Goal: Task Accomplishment & Management: Manage account settings

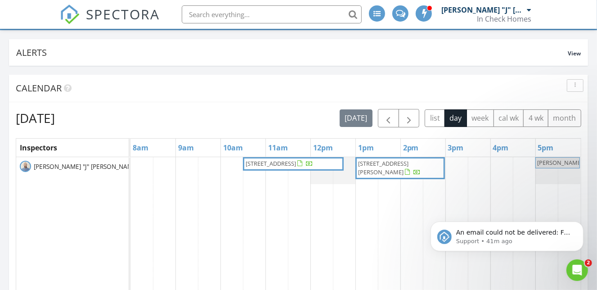
scroll to position [69, 0]
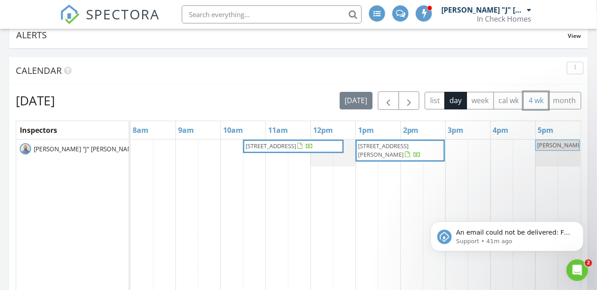
click at [536, 107] on button "4 wk" at bounding box center [535, 101] width 25 height 18
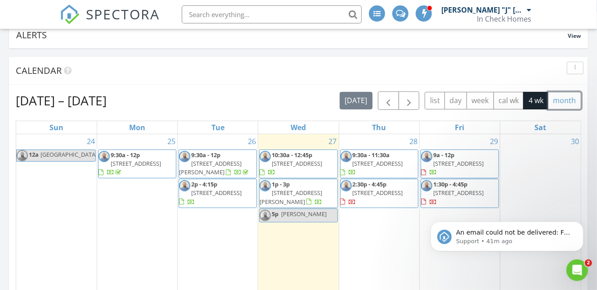
click at [560, 97] on button "month" at bounding box center [564, 101] width 33 height 18
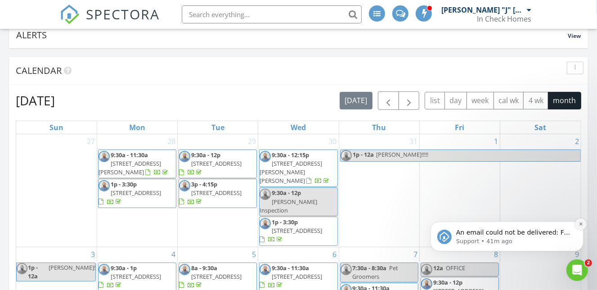
click at [578, 226] on button "Dismiss notification" at bounding box center [580, 224] width 12 height 12
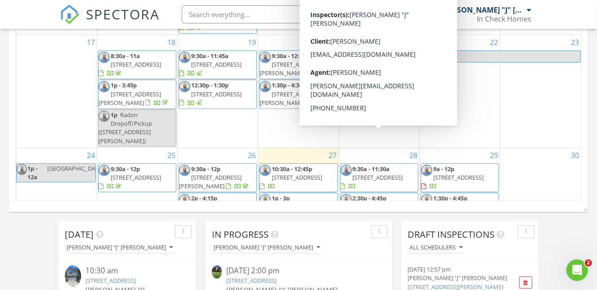
scroll to position [170, 0]
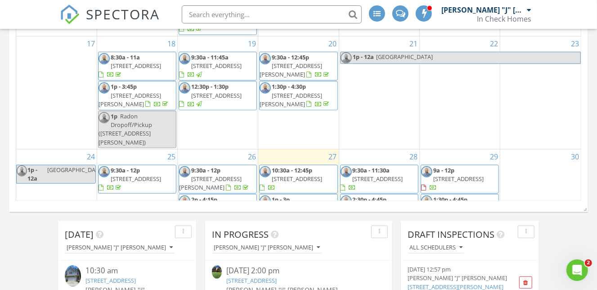
click at [280, 175] on span "5025 Catterick Ct, Charlotte 28226" at bounding box center [297, 179] width 50 height 8
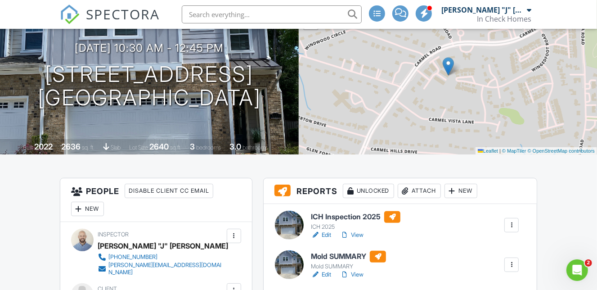
scroll to position [87, 0]
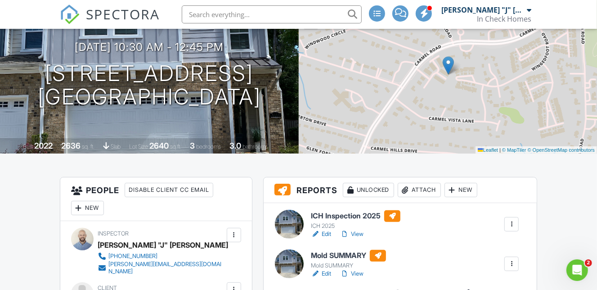
click at [358, 212] on h6 "ICH Inspection 2025" at bounding box center [355, 216] width 89 height 12
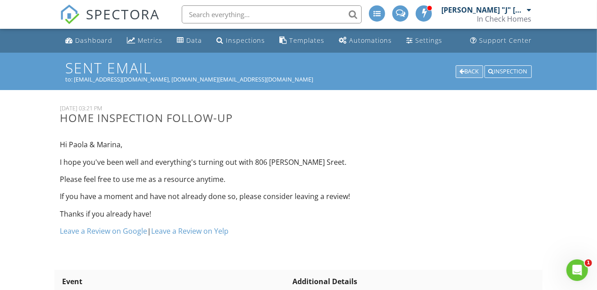
click at [463, 72] on div "Back" at bounding box center [469, 71] width 27 height 13
click at [95, 43] on div "Dashboard" at bounding box center [93, 40] width 37 height 9
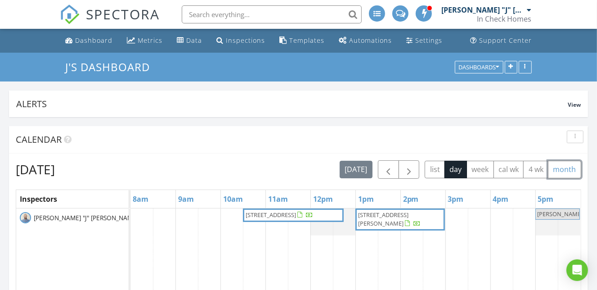
click at [563, 165] on button "month" at bounding box center [564, 170] width 33 height 18
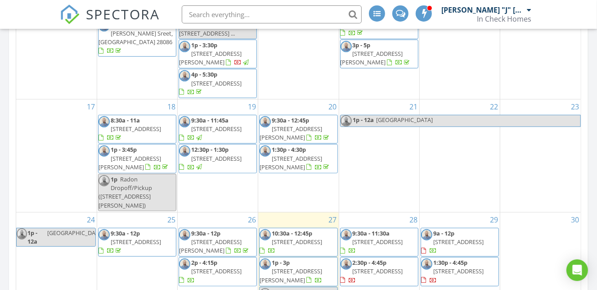
scroll to position [326, 0]
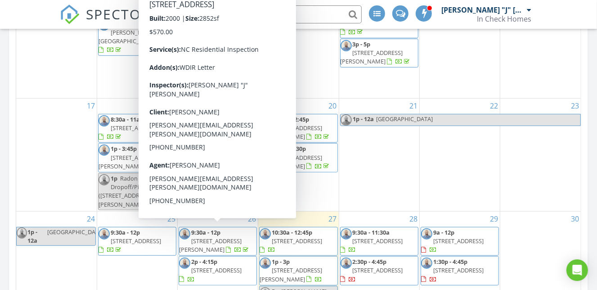
click at [234, 266] on span "10515 Nimue Ct, Charlotte 28277" at bounding box center [216, 270] width 50 height 8
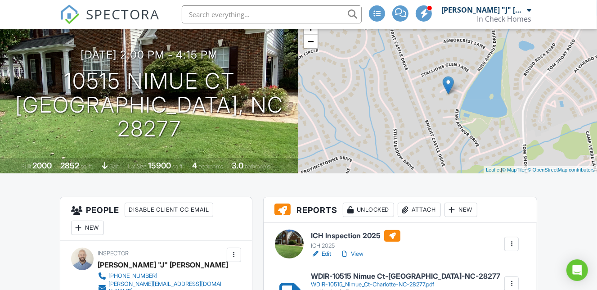
scroll to position [67, 0]
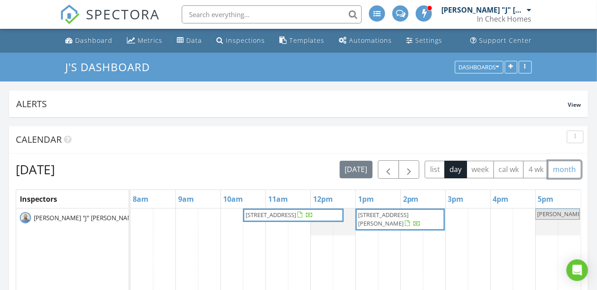
click at [559, 168] on button "month" at bounding box center [564, 170] width 33 height 18
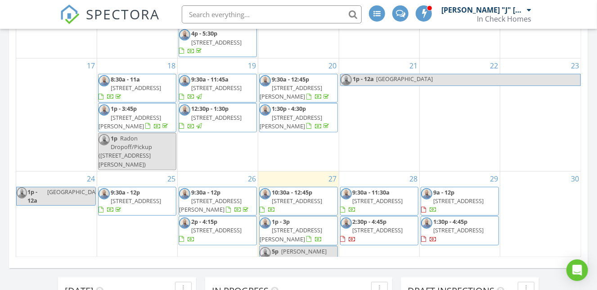
scroll to position [368, 0]
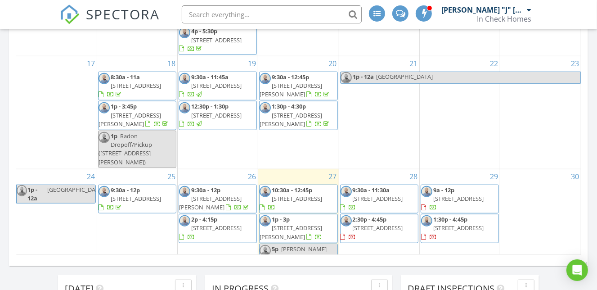
click at [381, 224] on span "1619 Tranquility Blvd, Lancaster 29720" at bounding box center [378, 228] width 50 height 8
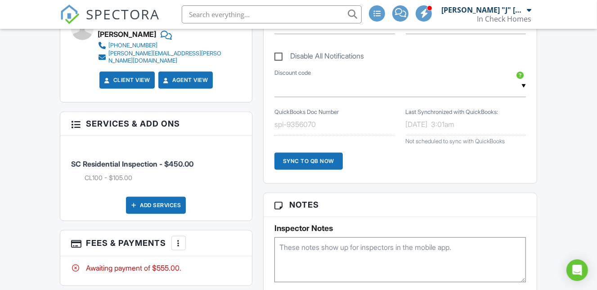
scroll to position [489, 0]
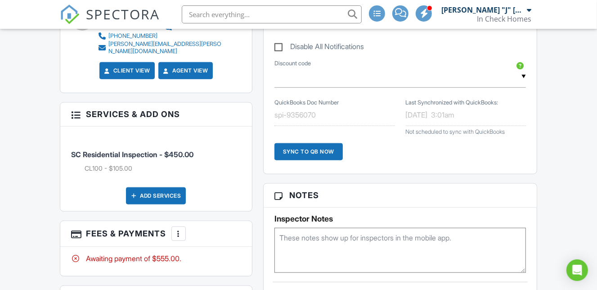
click at [178, 229] on div at bounding box center [178, 233] width 9 height 9
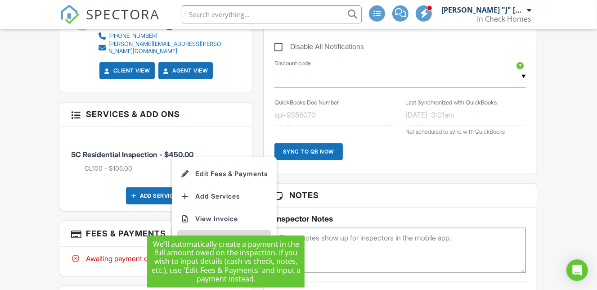
click at [213, 236] on div "Paid In Full" at bounding box center [224, 241] width 87 height 11
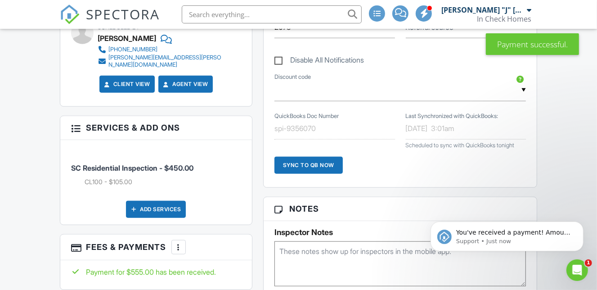
scroll to position [476, 0]
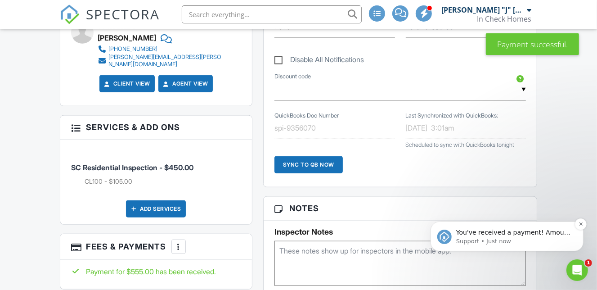
click at [493, 231] on p "You've received a payment! Amount $555.00 Fee $0.00 Net $555.00 Transaction # I…" at bounding box center [514, 232] width 116 height 9
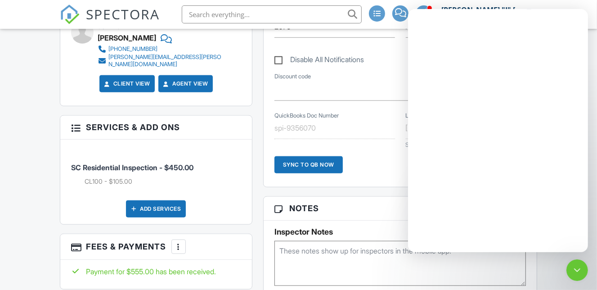
scroll to position [0, 0]
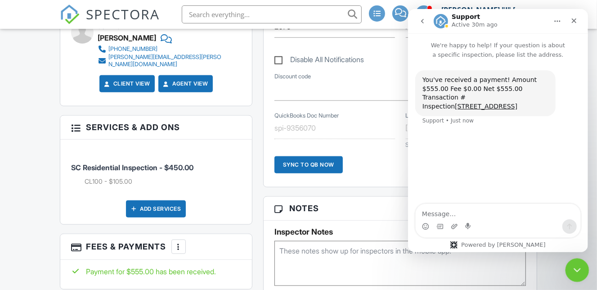
click at [586, 269] on div "Close Intercom Messenger" at bounding box center [576, 269] width 22 height 22
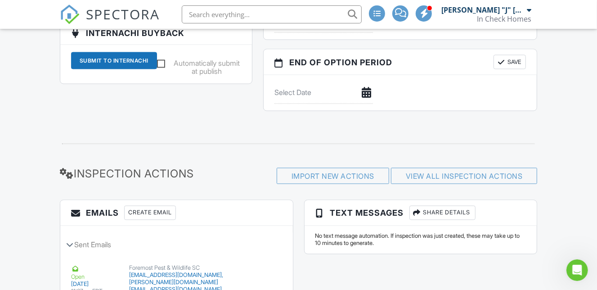
scroll to position [1029, 0]
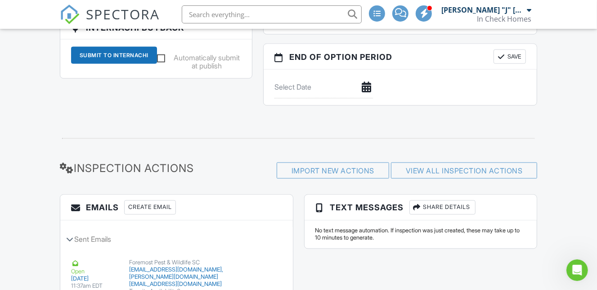
click at [157, 205] on div "Create Email" at bounding box center [150, 207] width 52 height 14
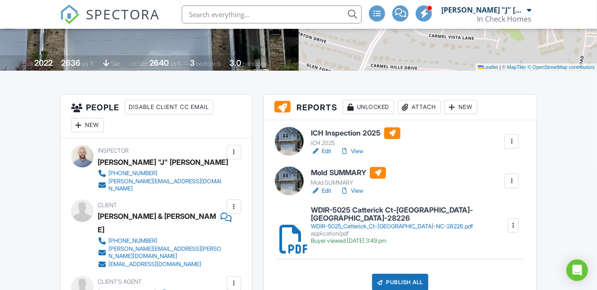
scroll to position [171, 0]
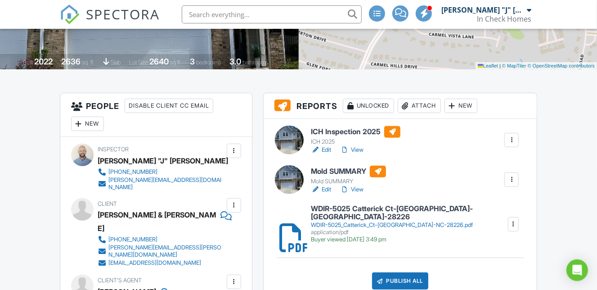
click at [508, 177] on div at bounding box center [511, 179] width 9 height 9
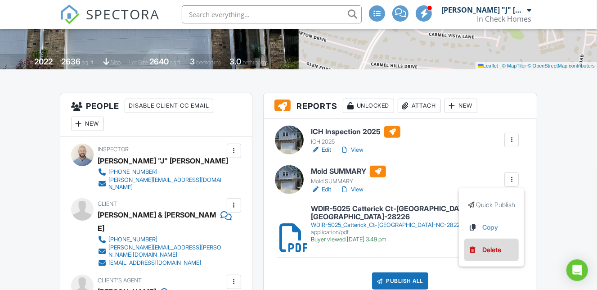
click at [495, 247] on div "Delete" at bounding box center [491, 250] width 19 height 10
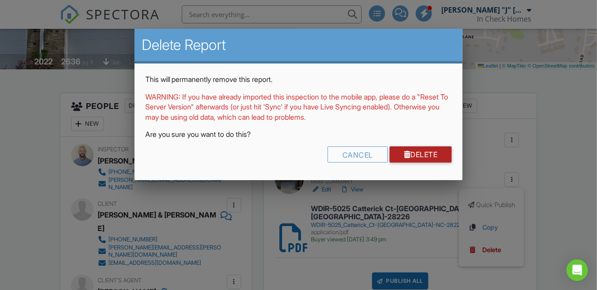
click at [439, 150] on link "Delete" at bounding box center [420, 154] width 63 height 16
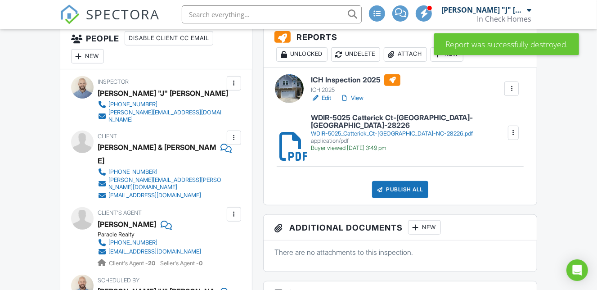
scroll to position [241, 0]
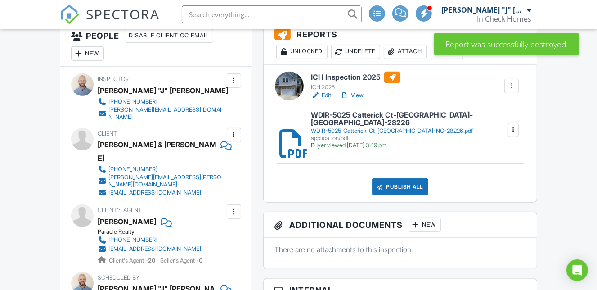
click at [412, 178] on div "Publish All" at bounding box center [400, 186] width 56 height 17
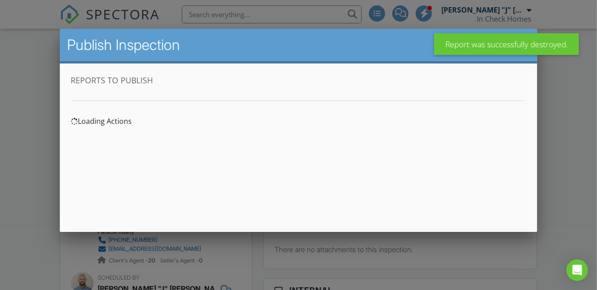
scroll to position [0, 0]
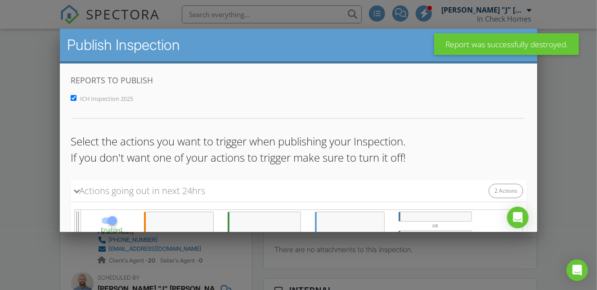
click at [412, 217] on div at bounding box center [434, 216] width 73 height 10
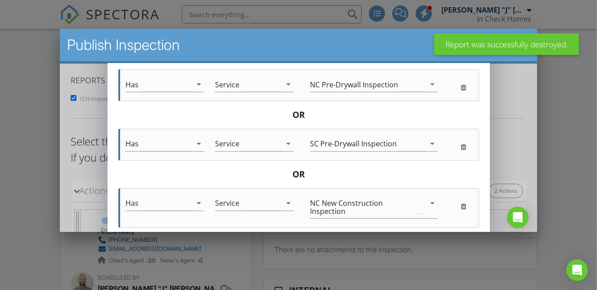
scroll to position [662, 0]
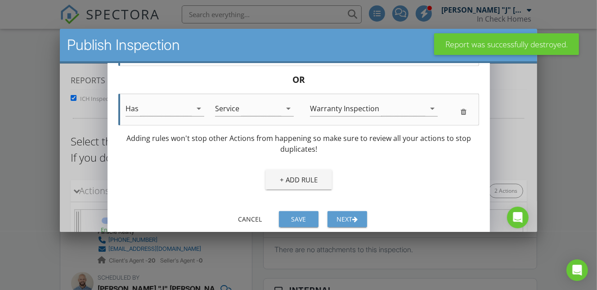
click at [356, 216] on div "button" at bounding box center [354, 219] width 5 height 6
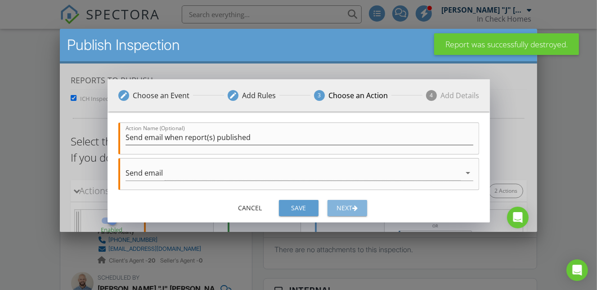
scroll to position [0, 0]
click at [356, 211] on div "Next" at bounding box center [346, 207] width 25 height 9
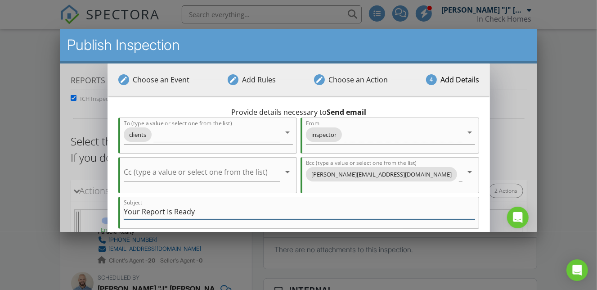
click at [164, 213] on input "Your Report Is Ready" at bounding box center [298, 211] width 351 height 15
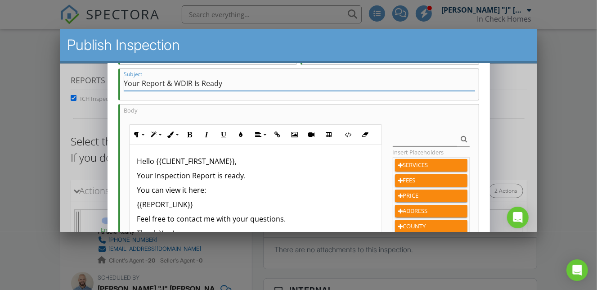
scroll to position [140, 0]
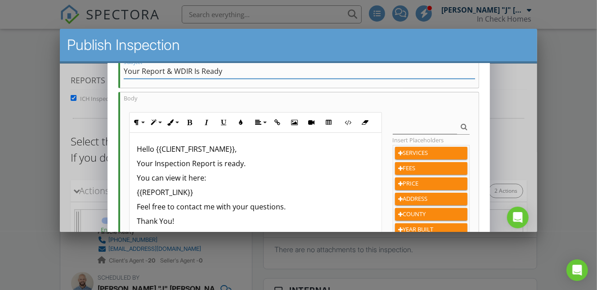
type input "Your Report & WDIR Is Ready"
click at [214, 163] on p "Your Inspection Report is ready." at bounding box center [254, 163] width 237 height 11
click at [183, 175] on p "You can view it here:" at bounding box center [254, 177] width 237 height 11
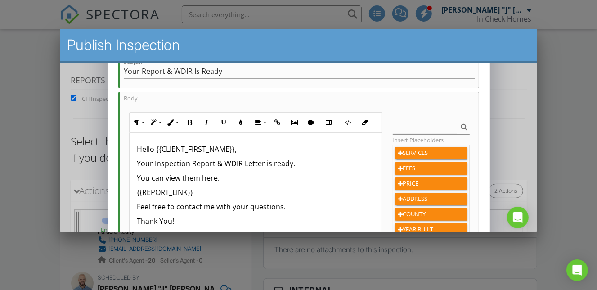
click at [136, 209] on div "Hello {{CLIENT_FIRST_NAME}}, Your Inspection Report & WDIR Letter is ready. You…" at bounding box center [254, 204] width 251 height 143
click at [160, 208] on p "Mold Results will return in 3-5 business days." at bounding box center [254, 206] width 237 height 11
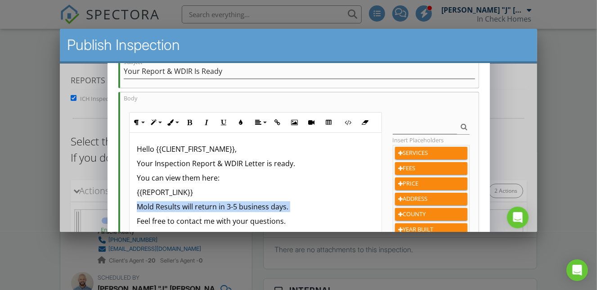
click at [160, 208] on p "Mold Results will return in 3-5 business days." at bounding box center [254, 206] width 237 height 11
copy p "Mold Results will return in 3-5 business days."
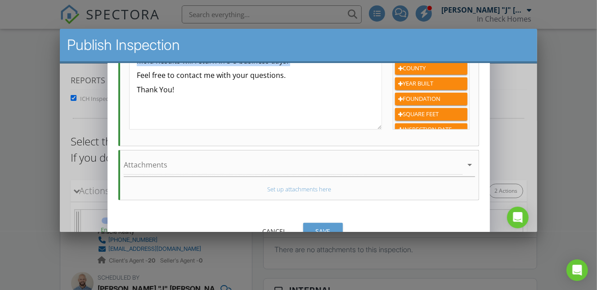
scroll to position [299, 0]
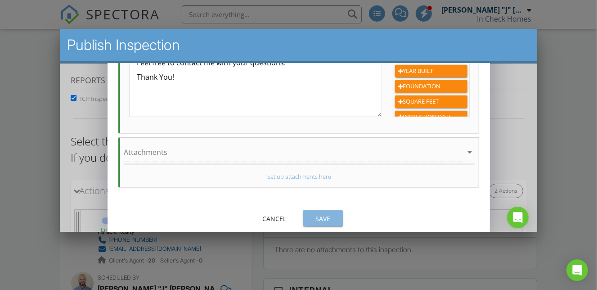
click at [315, 218] on div "Save" at bounding box center [322, 218] width 25 height 9
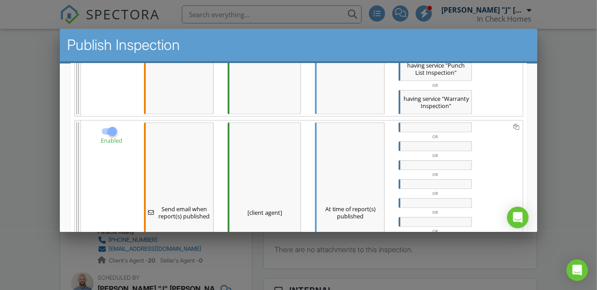
scroll to position [594, 0]
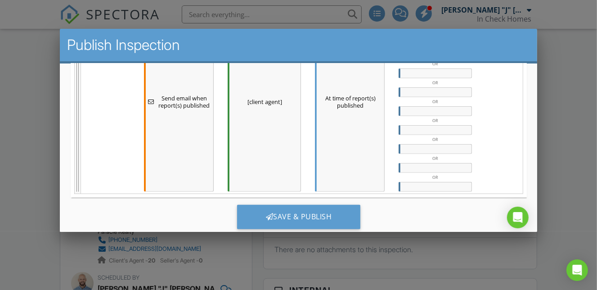
click at [450, 182] on div at bounding box center [434, 187] width 73 height 10
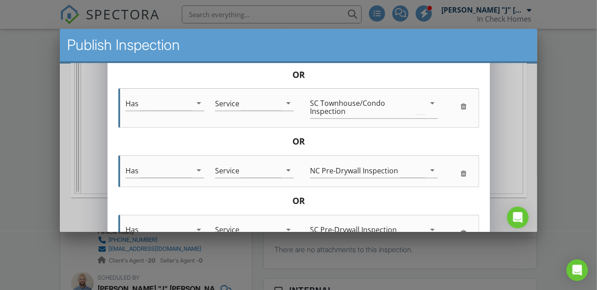
scroll to position [603, 0]
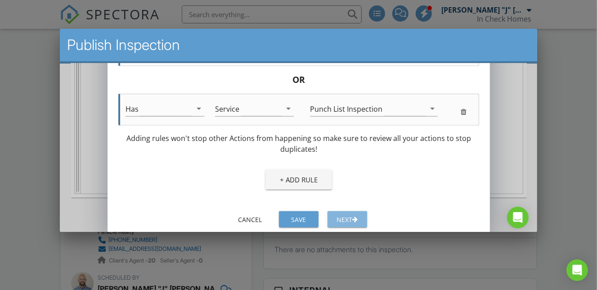
click at [347, 220] on div "Next" at bounding box center [346, 219] width 25 height 9
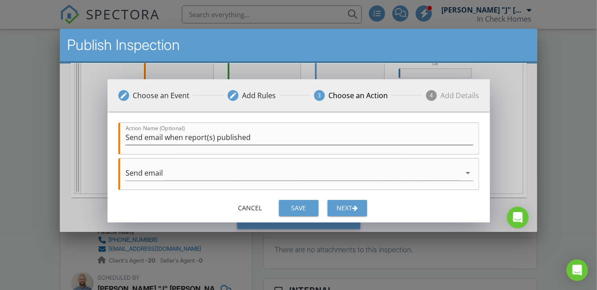
click at [349, 213] on button "Next" at bounding box center [347, 208] width 40 height 16
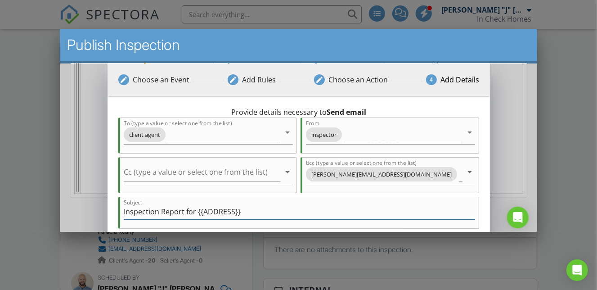
click at [183, 210] on input "Inspection Report for {{ADDRESS}}" at bounding box center [298, 211] width 351 height 15
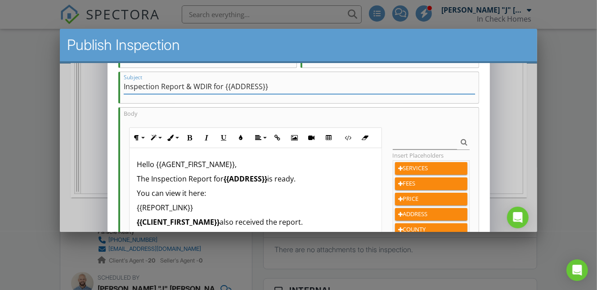
scroll to position [141, 0]
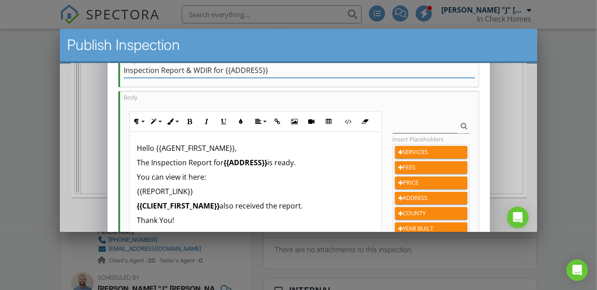
type input "Inspection Report & WDIR for {{ADDRESS}}"
click at [209, 162] on p "The Inspection Report for {{ADDRESS}} is ready." at bounding box center [254, 162] width 237 height 11
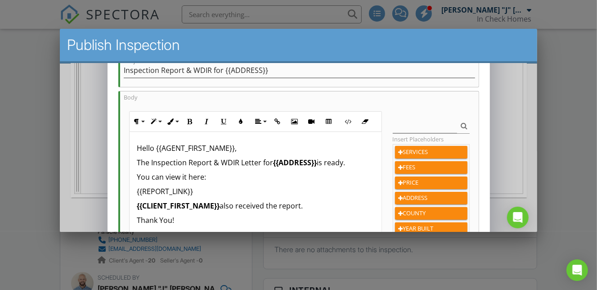
click at [183, 176] on p "You can view it here:" at bounding box center [254, 176] width 237 height 11
click at [301, 206] on p "{{CLIENT_FIRST_NAME}} also received the report." at bounding box center [254, 205] width 237 height 11
click at [136, 220] on p "Thank You!" at bounding box center [254, 220] width 237 height 11
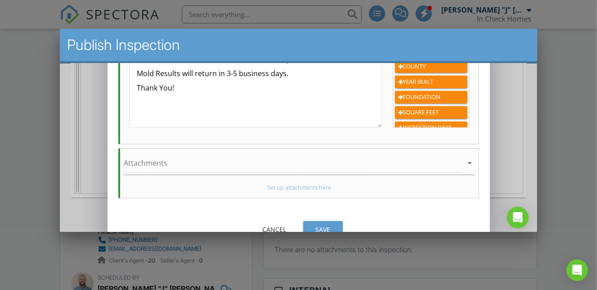
scroll to position [299, 0]
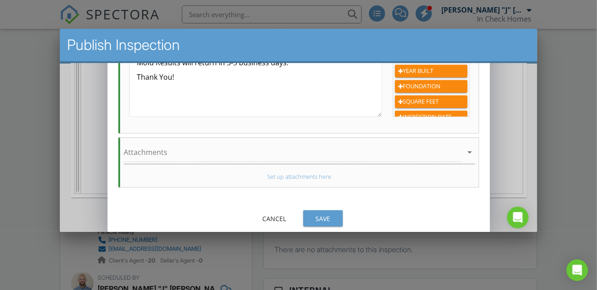
click at [331, 218] on div "Save" at bounding box center [322, 218] width 25 height 9
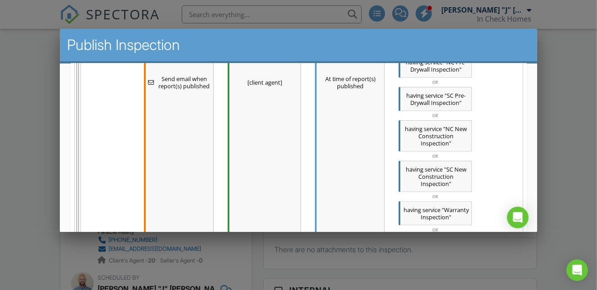
scroll to position [752, 0]
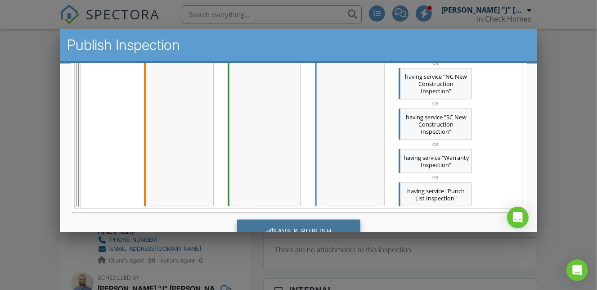
click at [328, 219] on div "Save & Publish" at bounding box center [299, 231] width 124 height 24
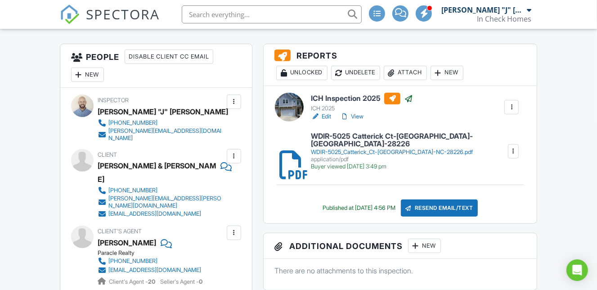
scroll to position [217, 0]
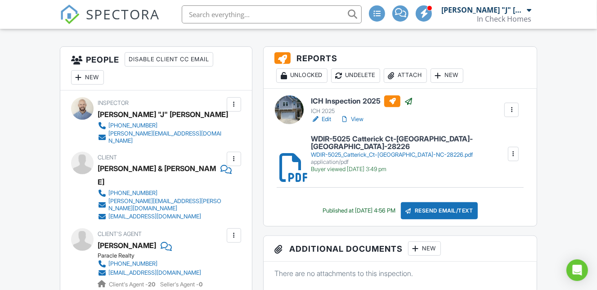
click at [369, 79] on div "Undelete" at bounding box center [355, 75] width 49 height 14
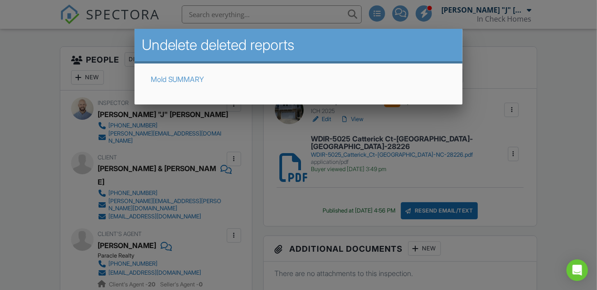
click at [193, 81] on link "Mold SUMMARY" at bounding box center [178, 79] width 54 height 9
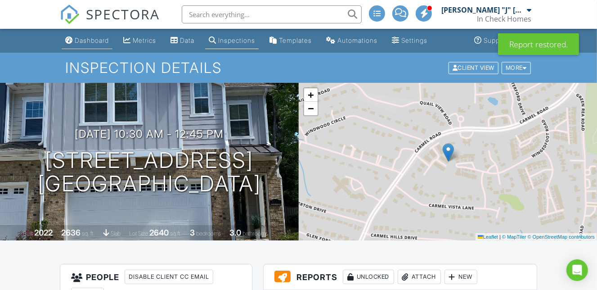
click at [91, 40] on div "Dashboard" at bounding box center [92, 40] width 34 height 8
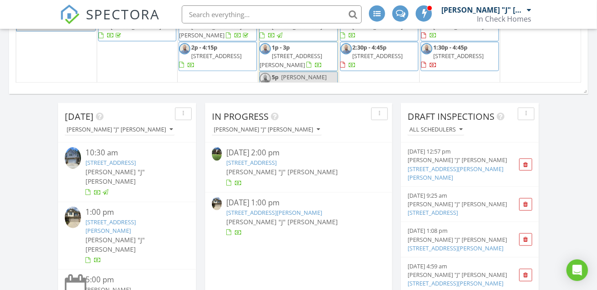
scroll to position [542, 0]
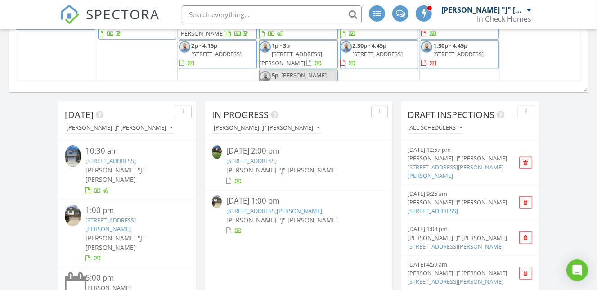
click at [322, 208] on link "[STREET_ADDRESS][PERSON_NAME]" at bounding box center [274, 210] width 96 height 8
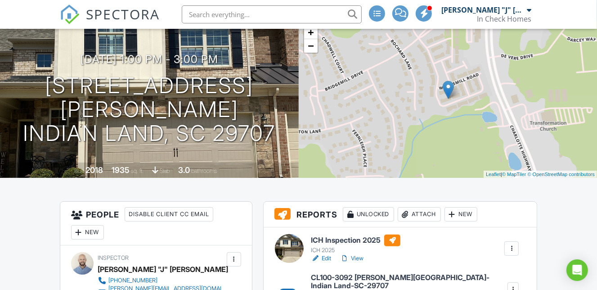
scroll to position [63, 0]
click at [346, 238] on h6 "ICH Inspection 2025" at bounding box center [355, 240] width 89 height 12
